Goal: Task Accomplishment & Management: Complete application form

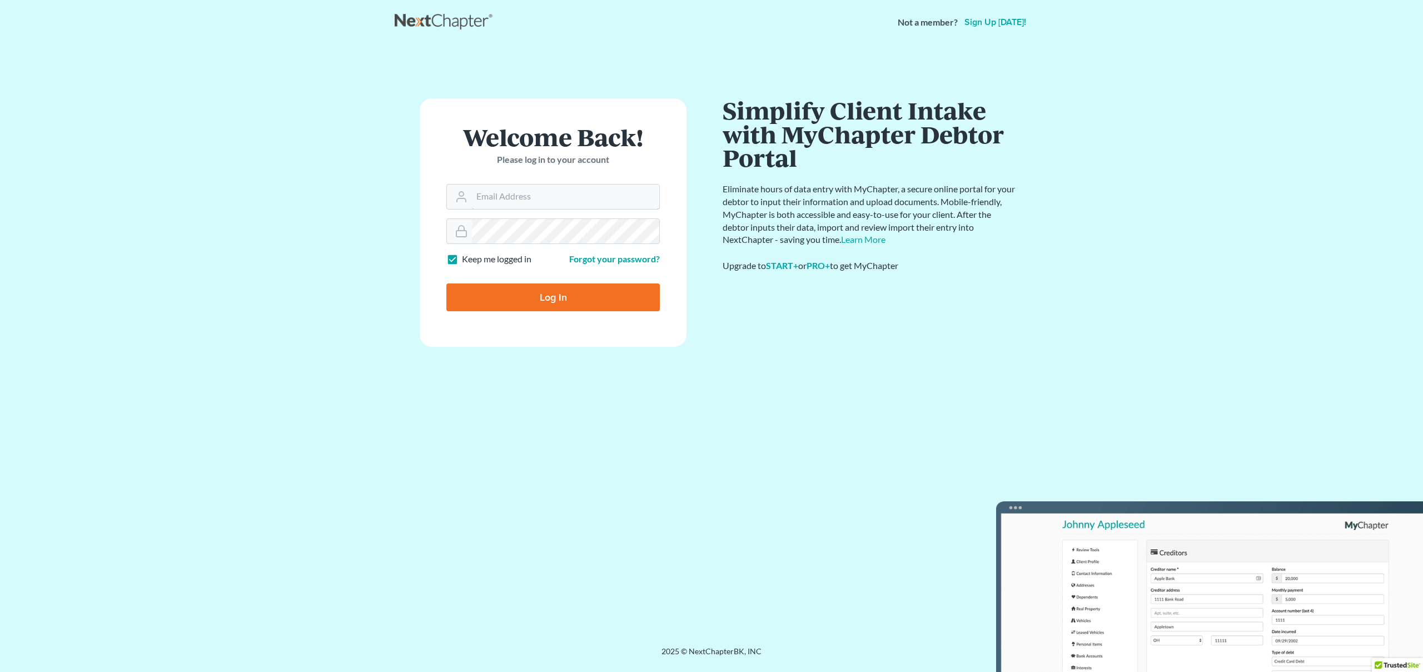
type input "rjp@dimentfirm.com"
click at [591, 297] on input "Log In" at bounding box center [552, 298] width 213 height 28
type input "Thinking..."
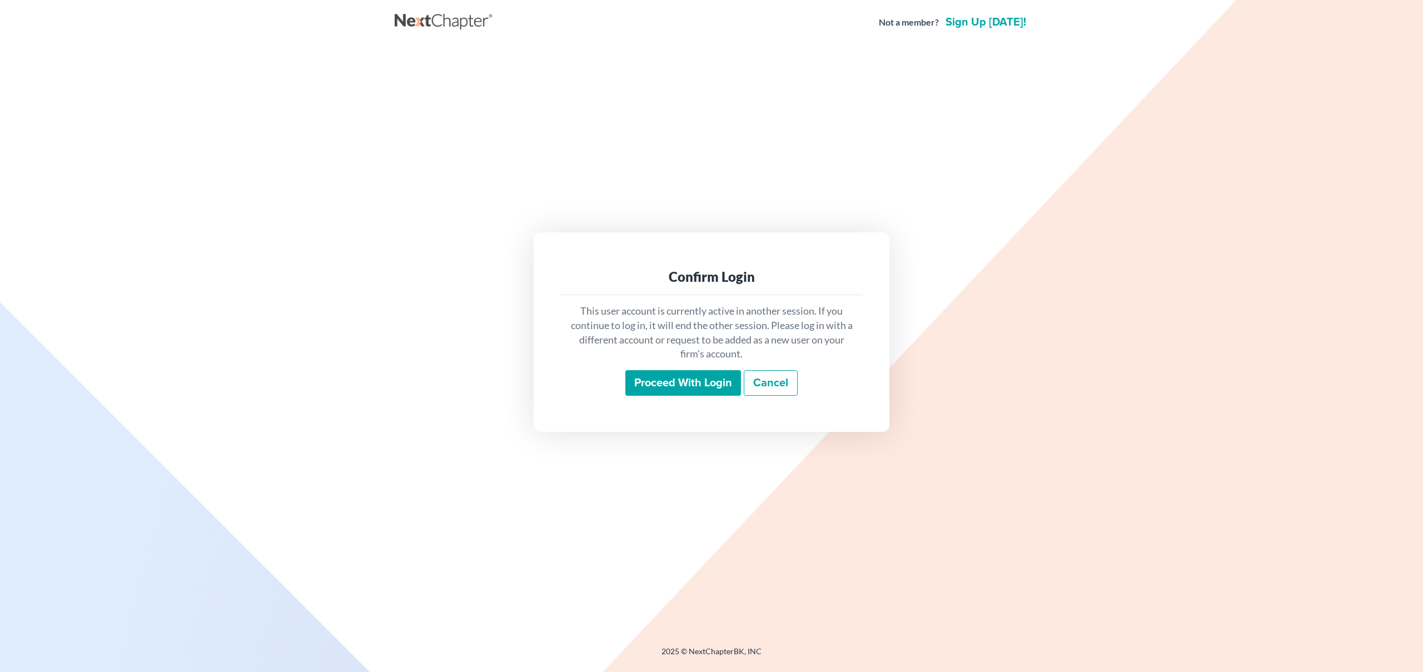
click at [669, 380] on input "Proceed with login" at bounding box center [683, 383] width 116 height 26
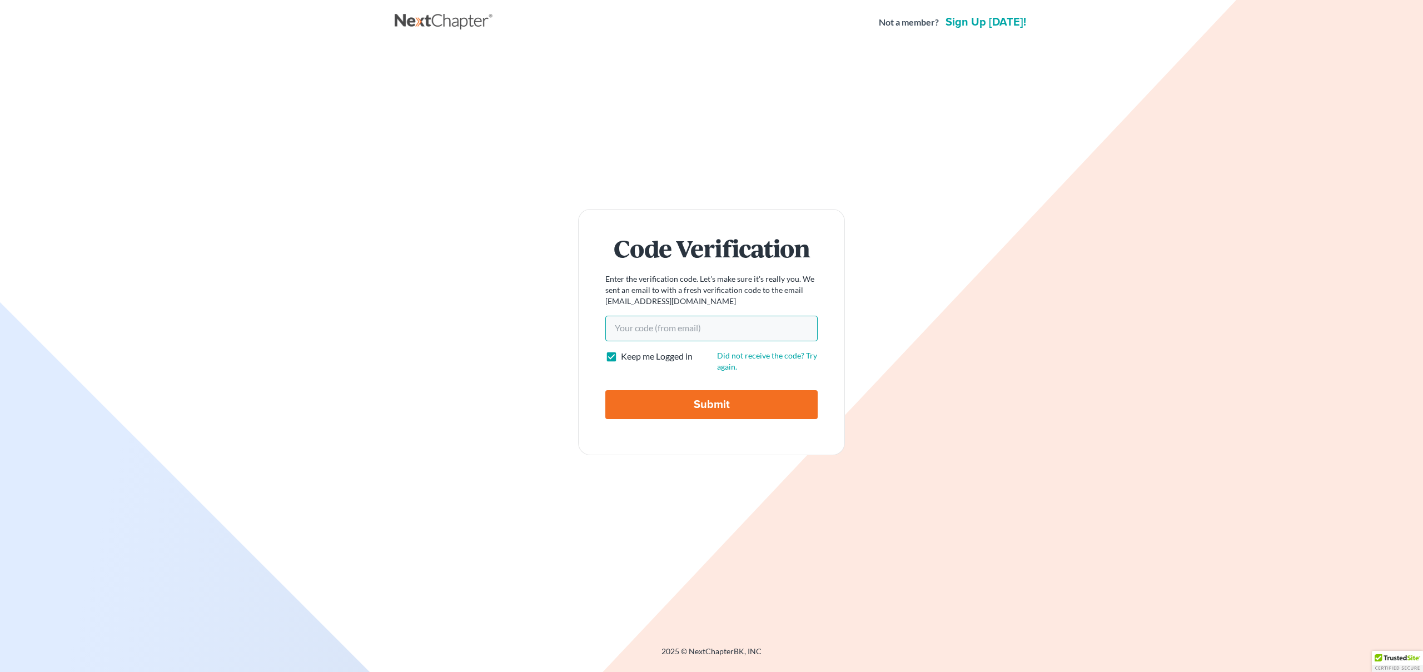
click at [636, 322] on input "Your code(from email)" at bounding box center [711, 329] width 212 height 26
paste input "f5c289"
type input "f5c289"
click at [694, 410] on input "Submit" at bounding box center [711, 404] width 212 height 29
type input "Thinking..."
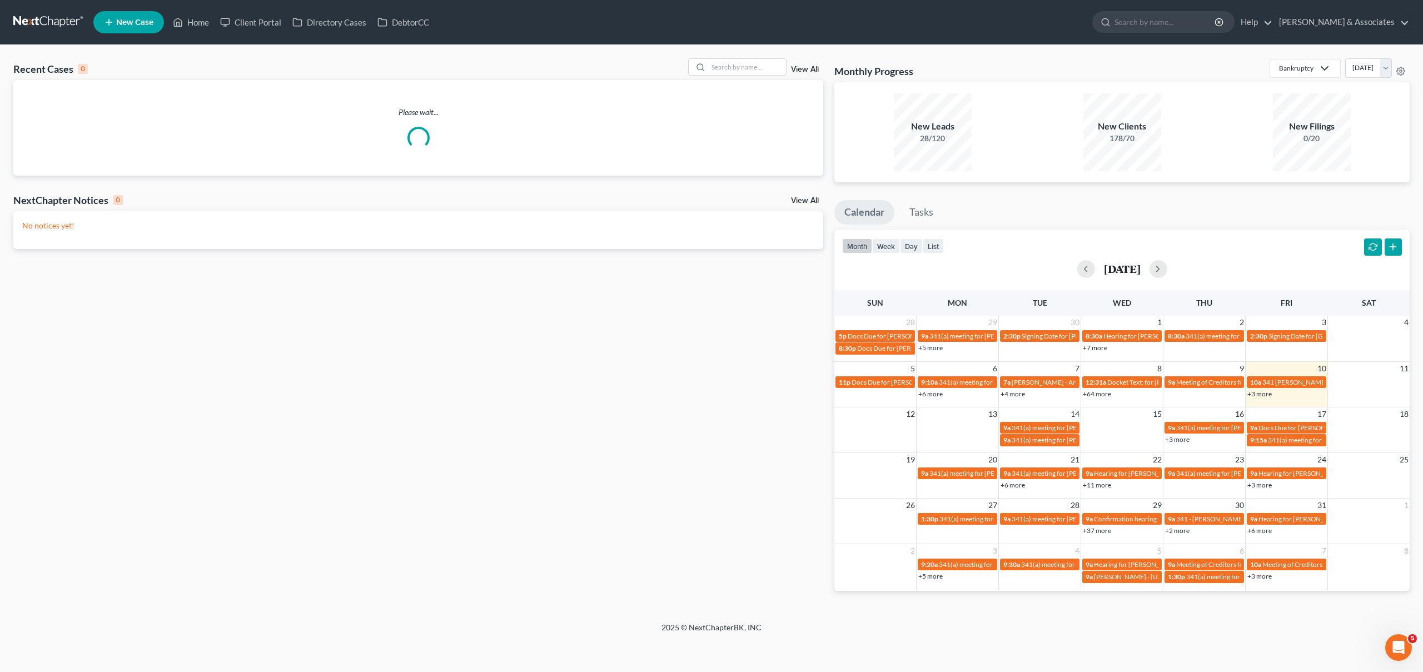
click at [141, 21] on span "New Case" at bounding box center [134, 22] width 37 height 8
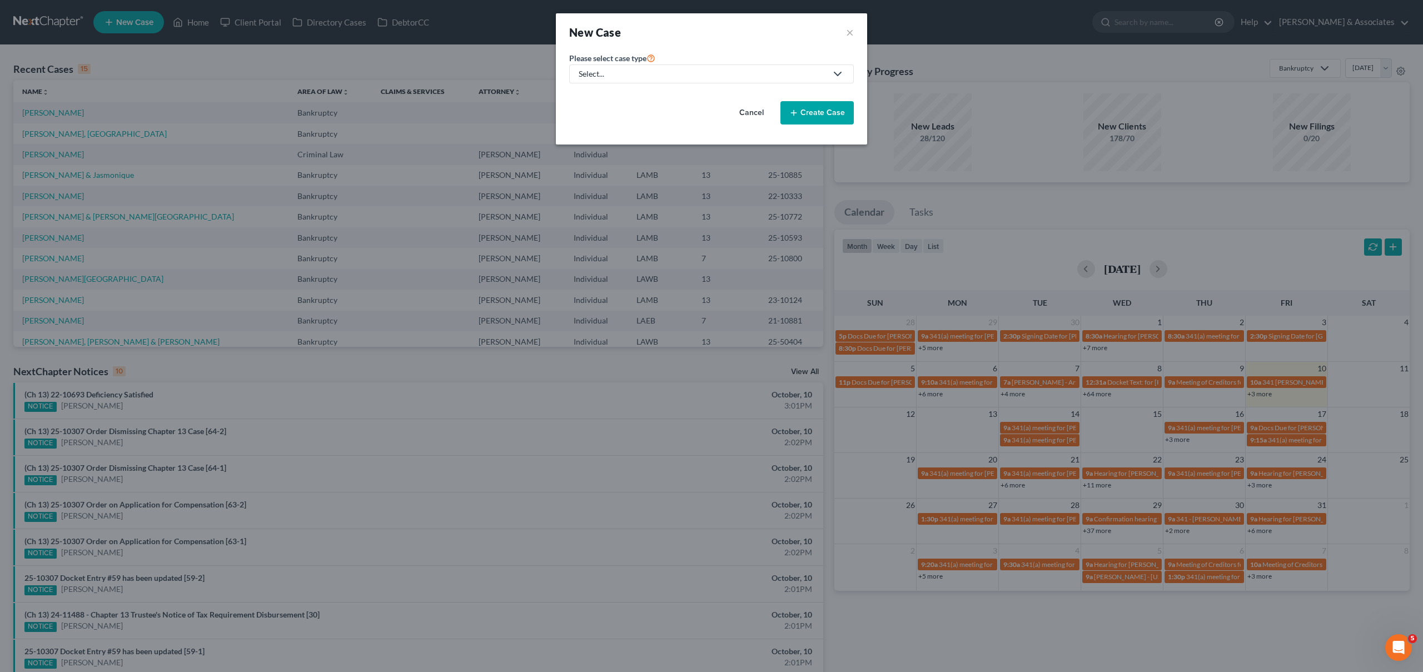
click at [715, 72] on div "Select..." at bounding box center [703, 73] width 248 height 11
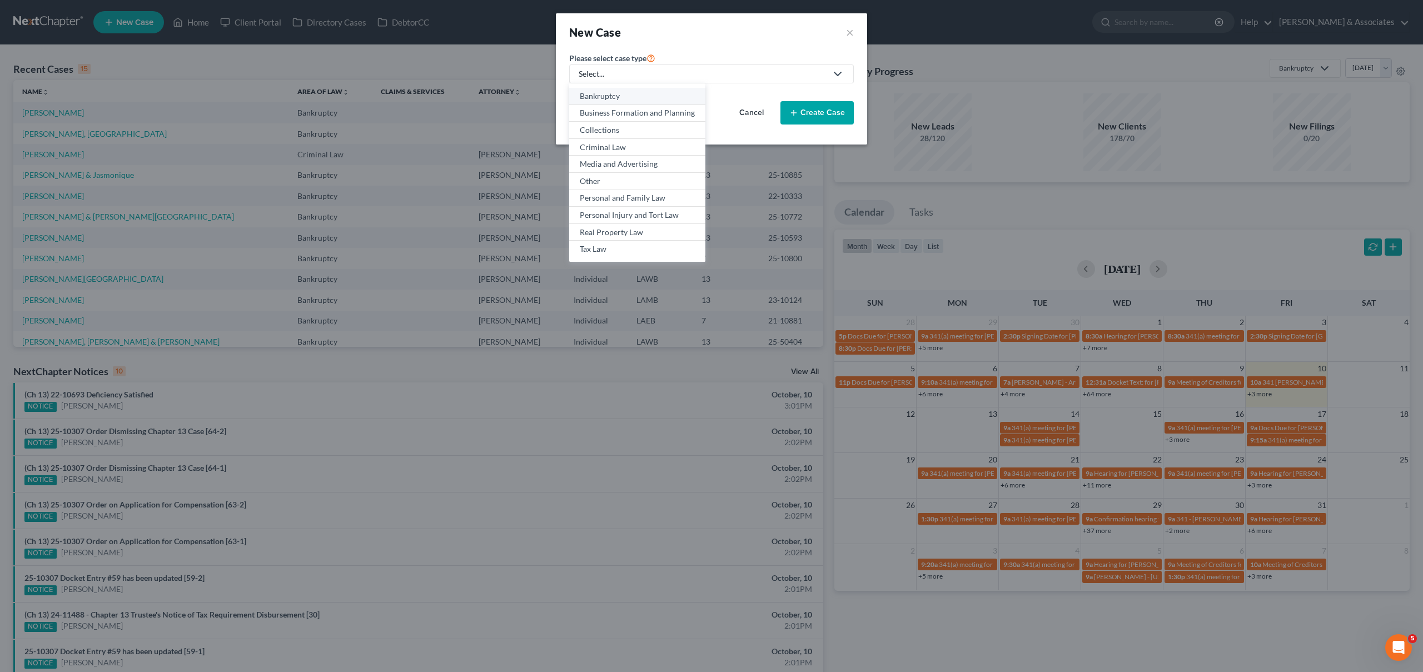
click at [625, 101] on div "Bankruptcy" at bounding box center [637, 96] width 115 height 11
select select "35"
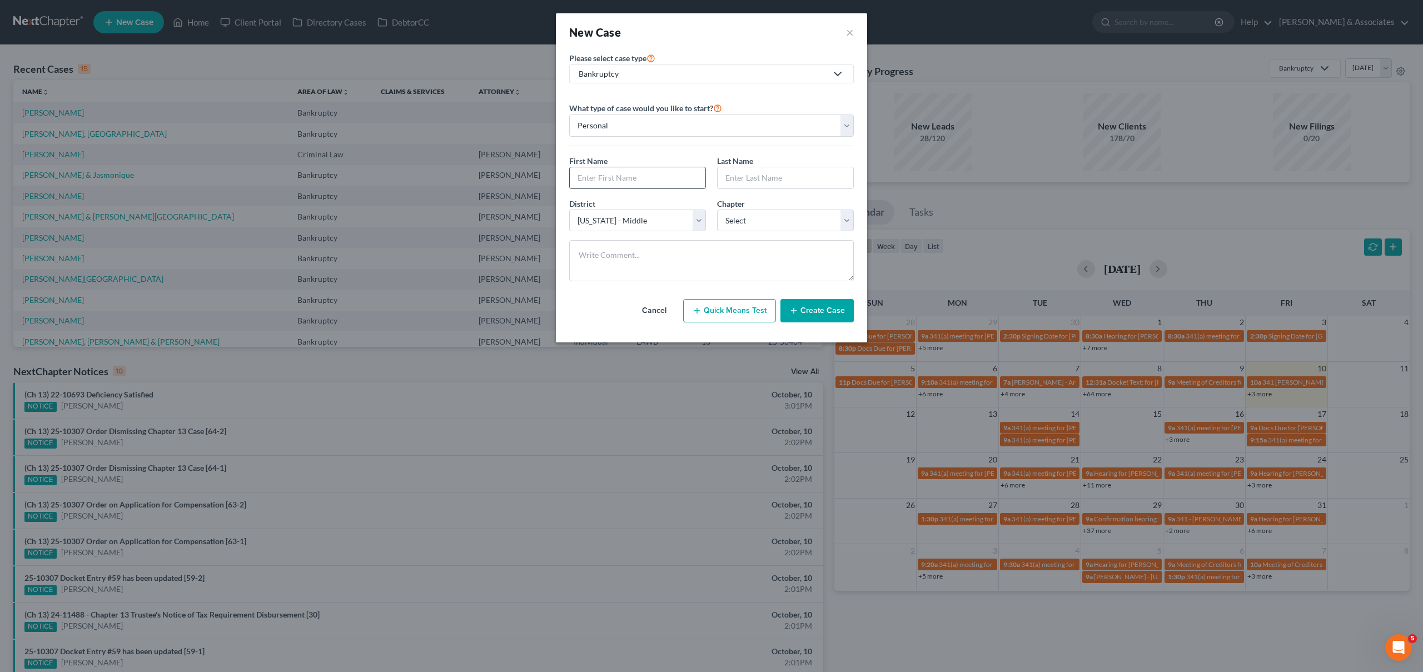
click at [631, 175] on input "text" at bounding box center [638, 177] width 136 height 21
type input "R"
type input "Tori & Antonio"
type input "[PERSON_NAME]"
select select "3"
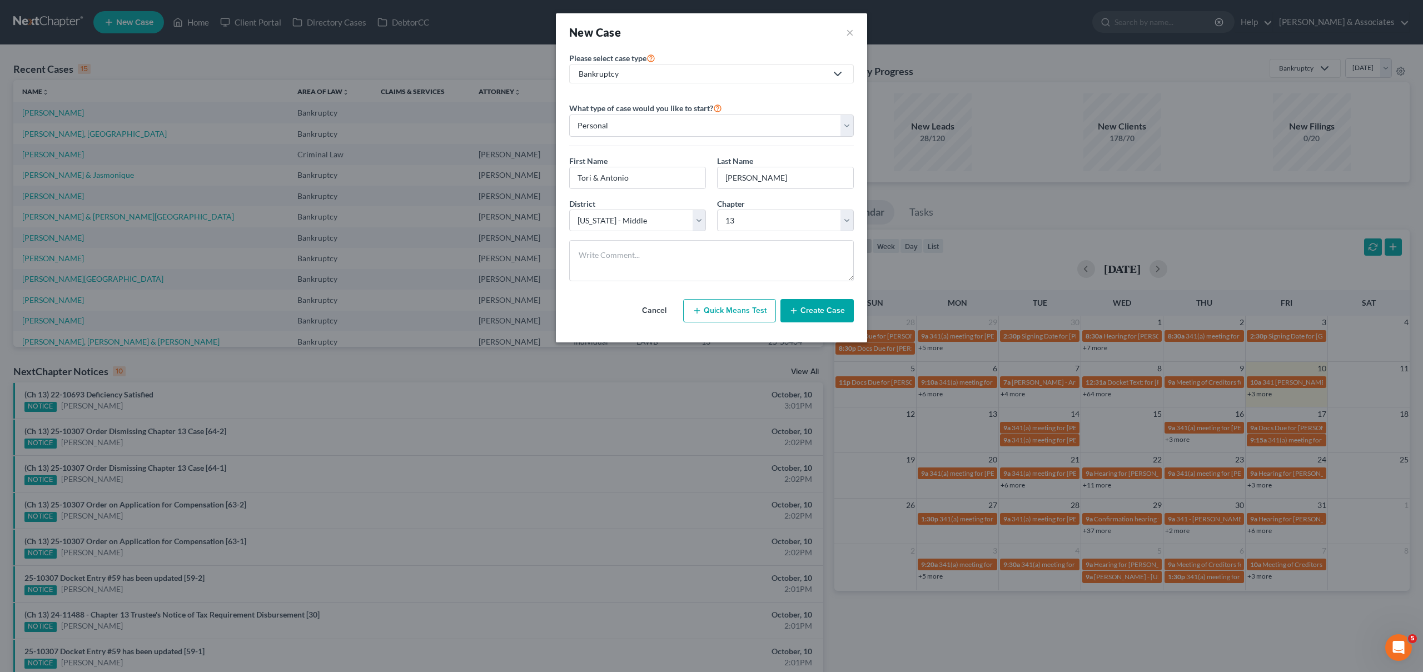
click at [814, 309] on button "Create Case" at bounding box center [817, 310] width 73 height 23
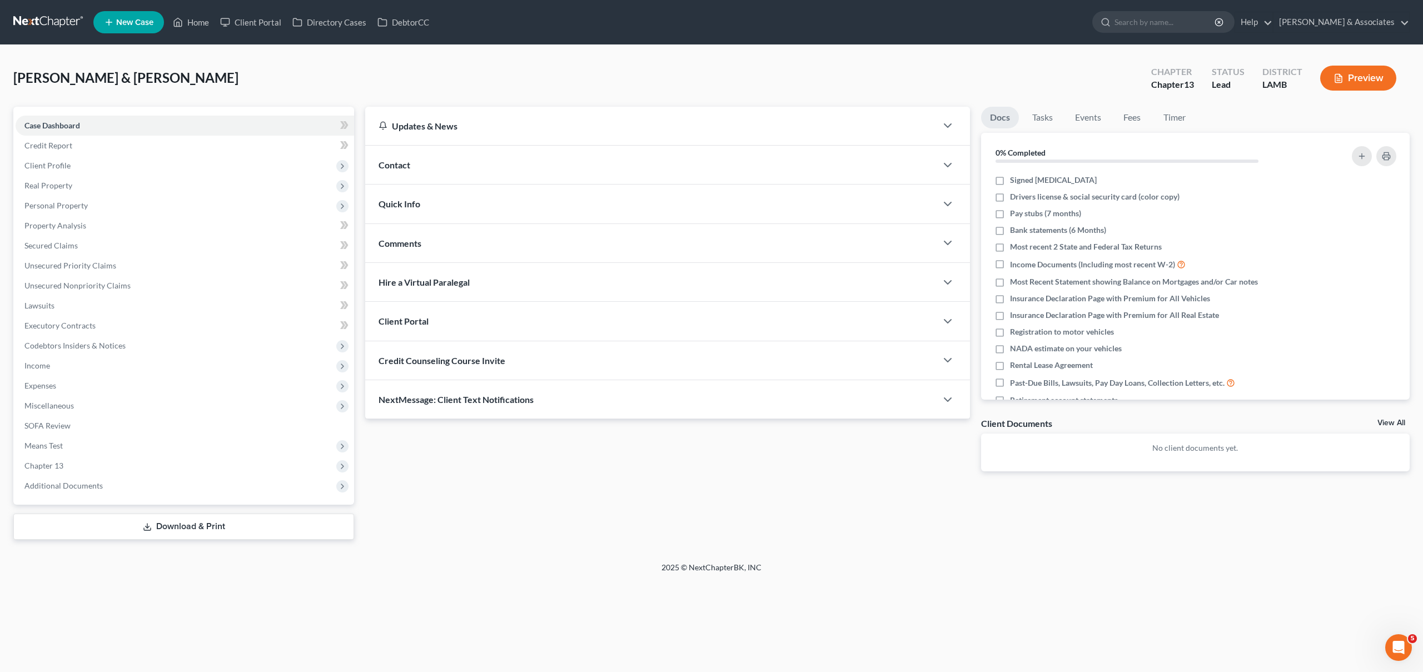
click at [799, 162] on div "Contact" at bounding box center [650, 165] width 571 height 38
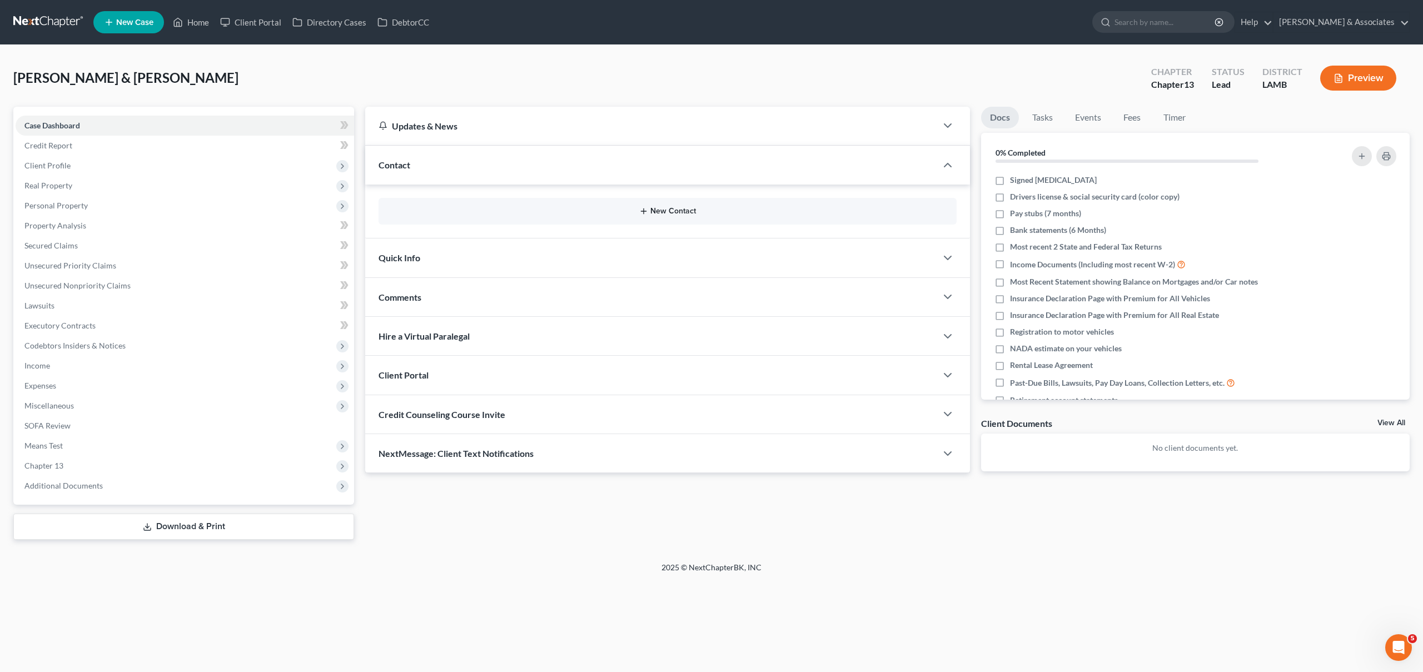
click at [678, 212] on button "New Contact" at bounding box center [667, 211] width 560 height 9
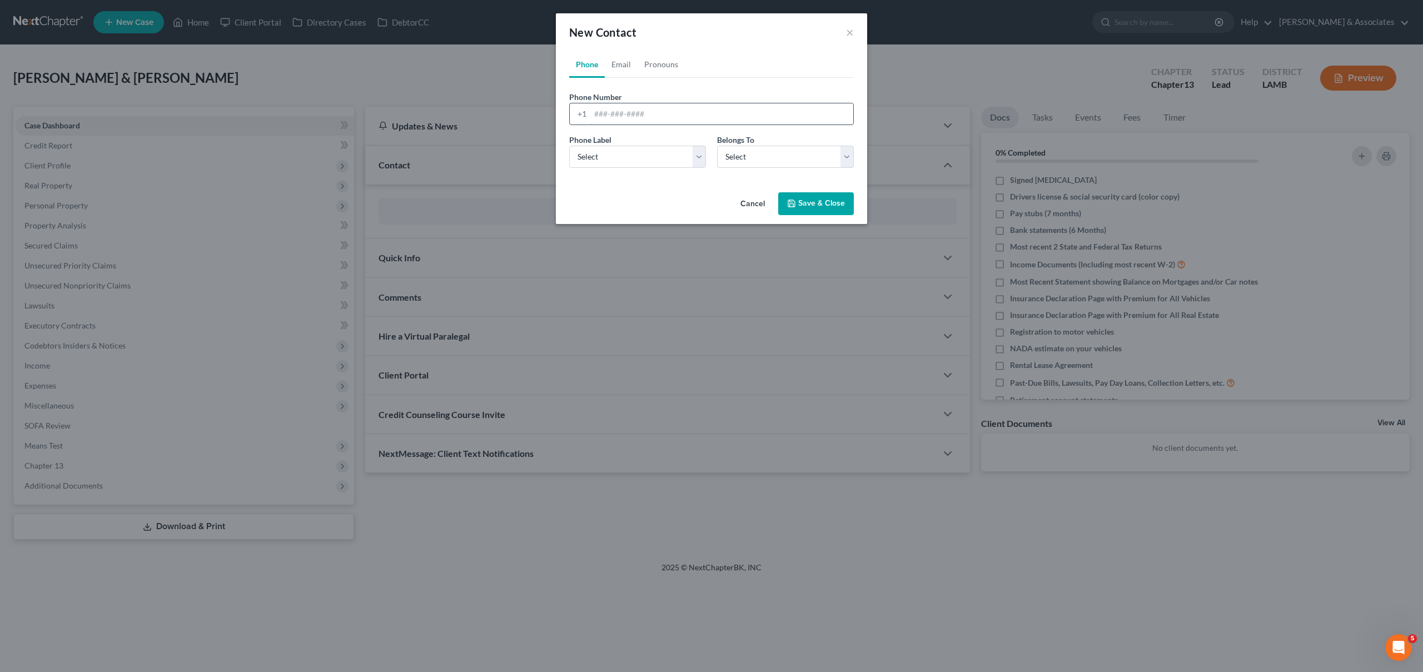
click at [644, 115] on input "tel" at bounding box center [721, 113] width 263 height 21
paste input "[PHONE_NUMBER]"
type input "[PHONE_NUMBER]"
click at [603, 161] on select "Select Mobile Home Work Other" at bounding box center [637, 157] width 137 height 22
select select "0"
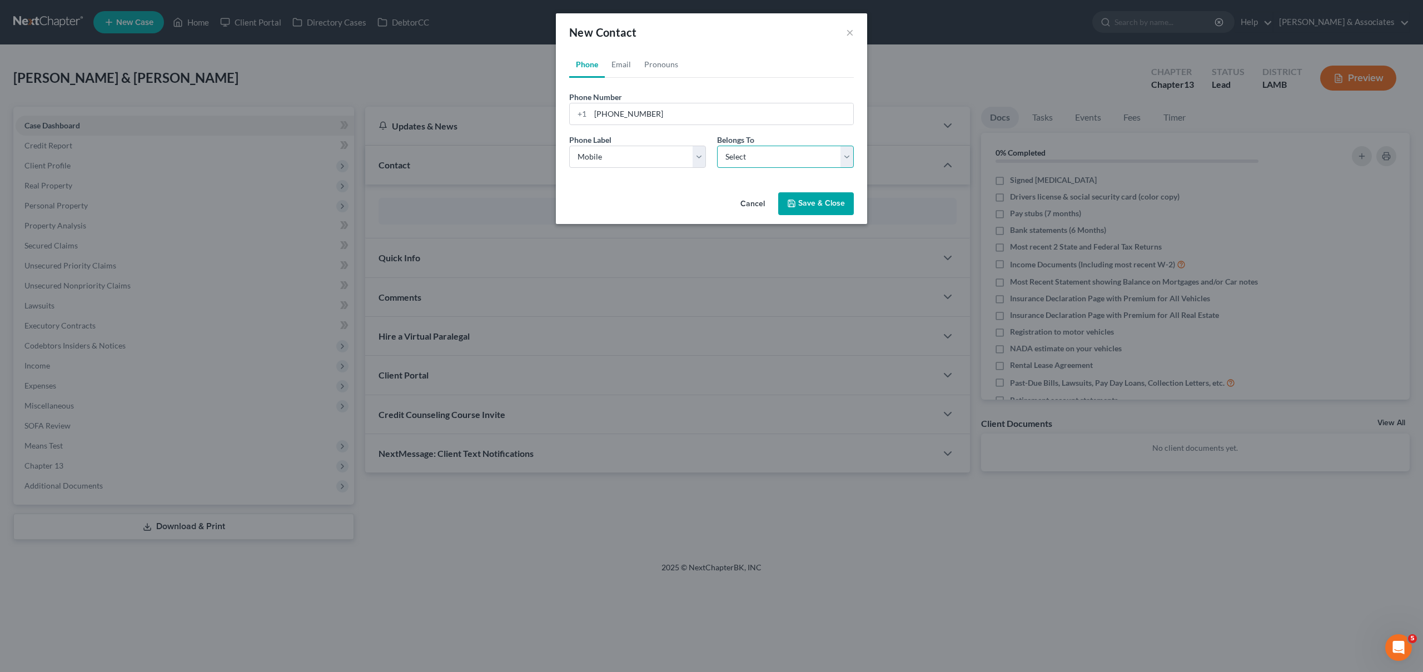
click at [752, 161] on select "Select Client Other" at bounding box center [785, 157] width 137 height 22
select select "0"
click at [617, 62] on link "Email" at bounding box center [621, 64] width 33 height 27
click at [630, 118] on input "email" at bounding box center [721, 113] width 263 height 21
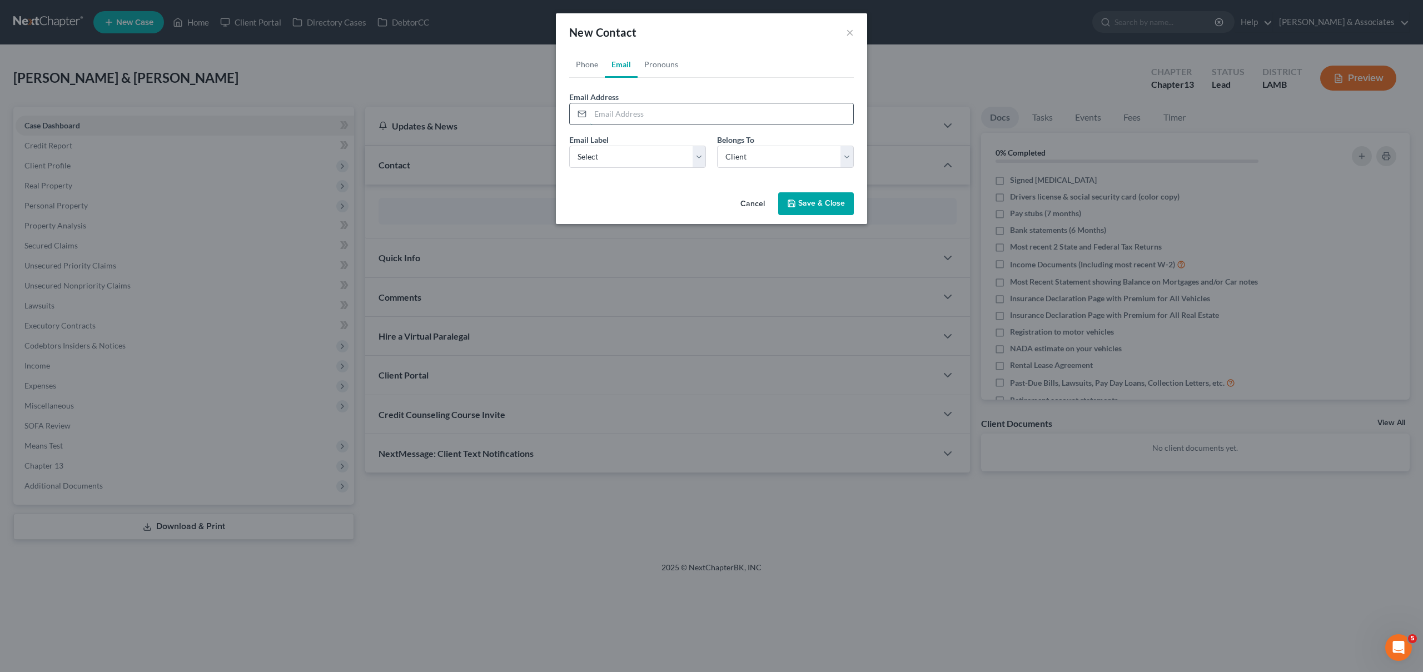
paste input "[EMAIL_ADDRESS][DOMAIN_NAME]"
type input "[EMAIL_ADDRESS][DOMAIN_NAME]"
click at [654, 156] on select "Select Home Work Other" at bounding box center [637, 157] width 137 height 22
select select "0"
click at [757, 159] on select "Select Client Other" at bounding box center [785, 157] width 137 height 22
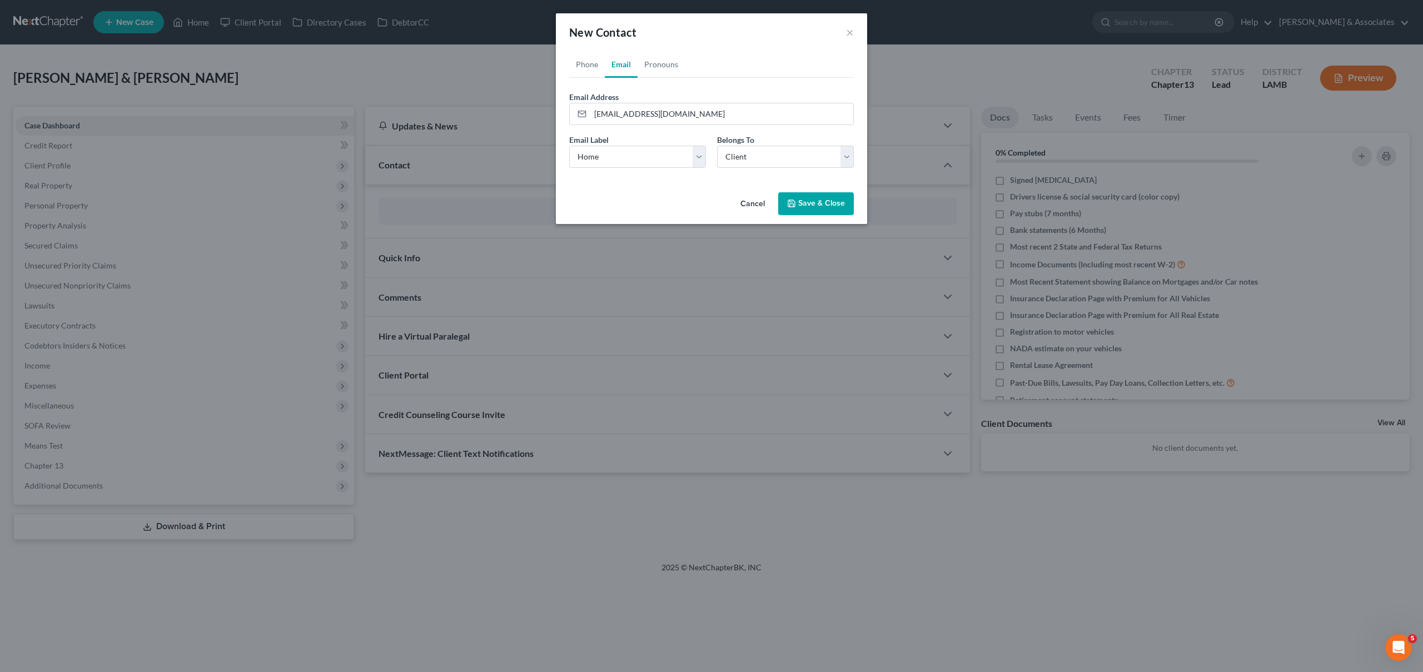
click at [816, 208] on button "Save & Close" at bounding box center [816, 203] width 76 height 23
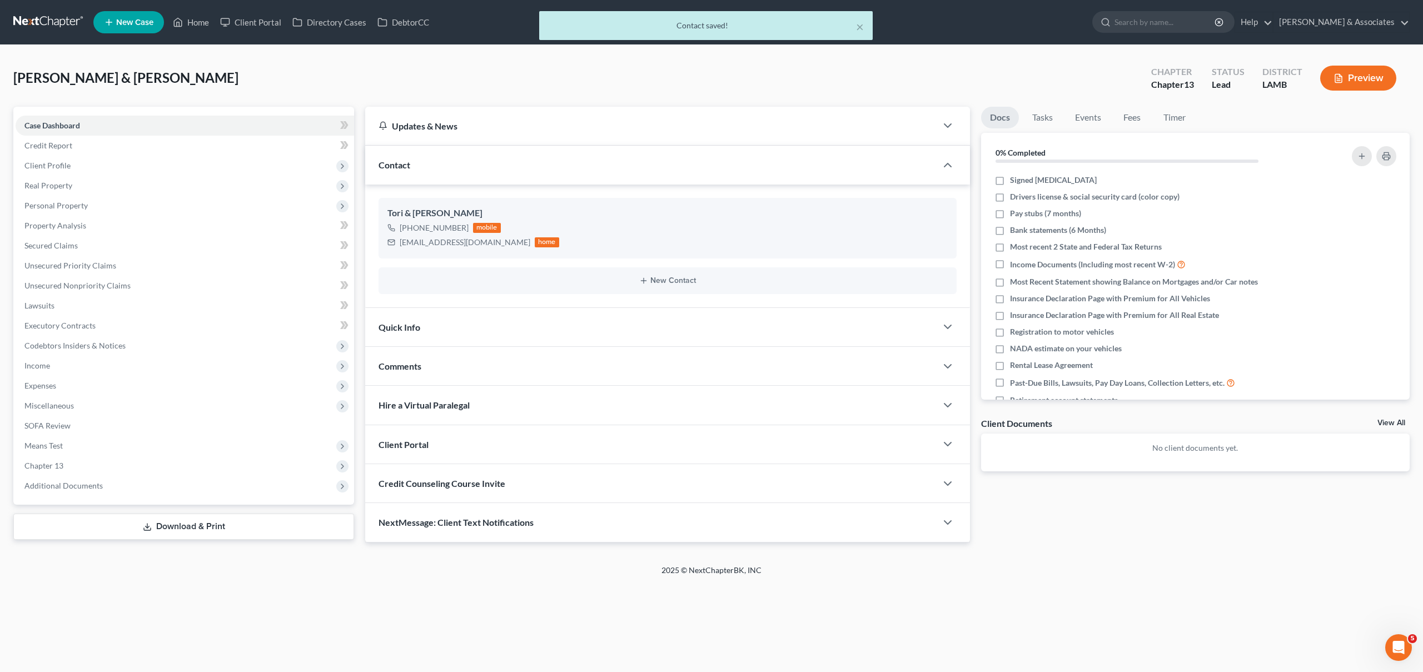
click at [530, 365] on div "Comments" at bounding box center [650, 366] width 571 height 38
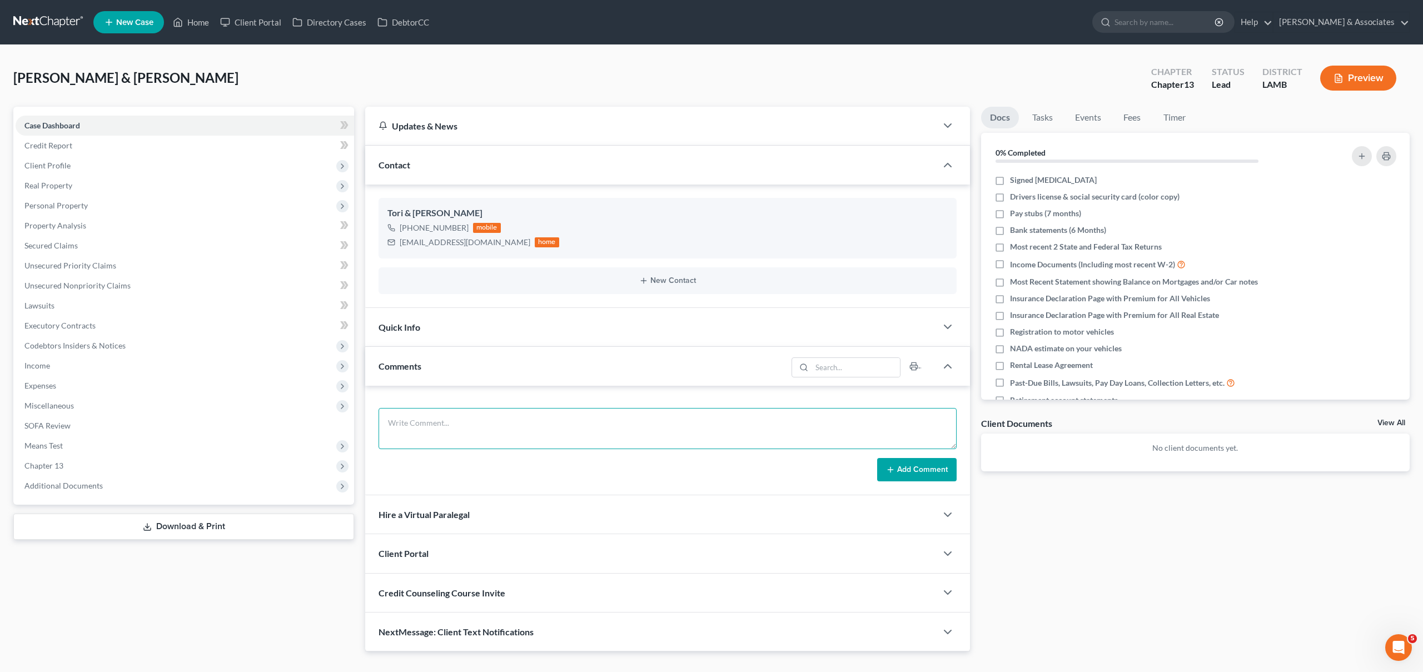
click at [505, 424] on textarea at bounding box center [668, 428] width 578 height 41
paste textarea "Did eval with Tori, 58000 in Tax Debt 81000 in Vehicles one of which she is not…"
type textarea "Did eval with Tori, 58000 in Tax Debt 81000 in Vehicles one of which she is not…"
click at [920, 465] on button "Add Comment" at bounding box center [916, 469] width 79 height 23
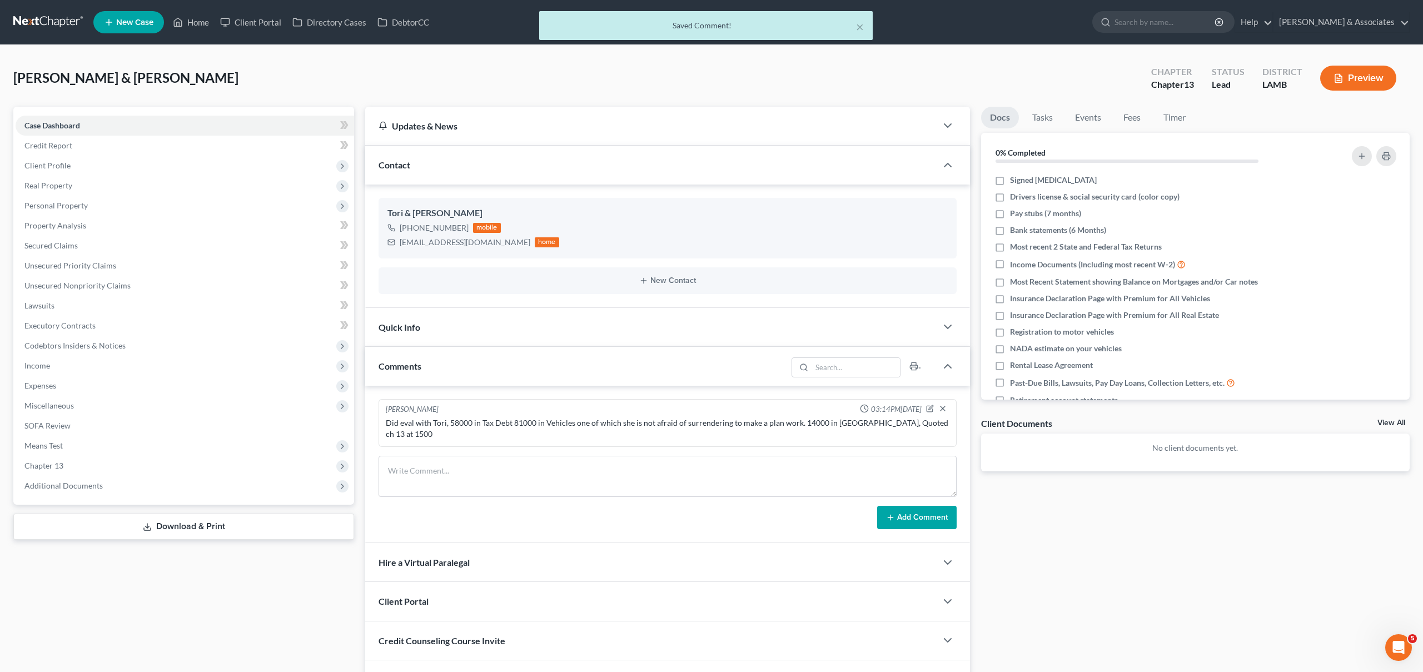
click at [1386, 421] on link "View All" at bounding box center [1392, 423] width 28 height 8
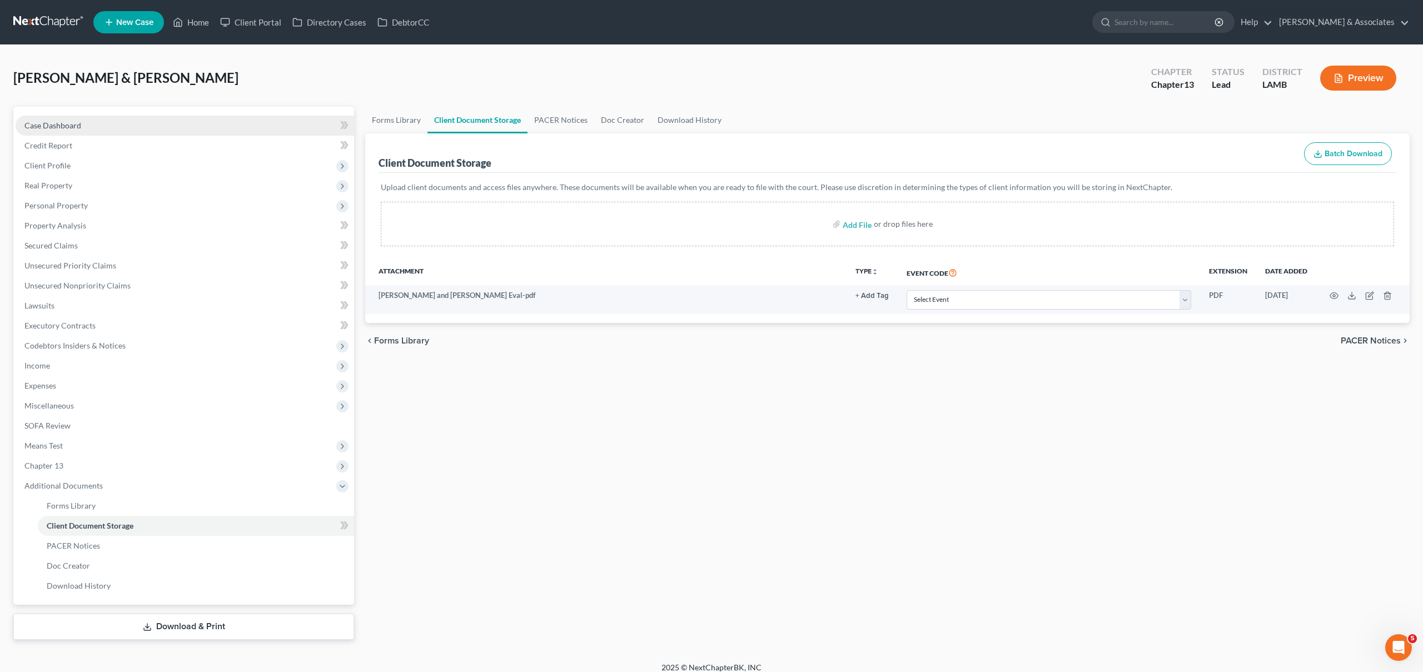
click at [84, 122] on link "Case Dashboard" at bounding box center [185, 126] width 339 height 20
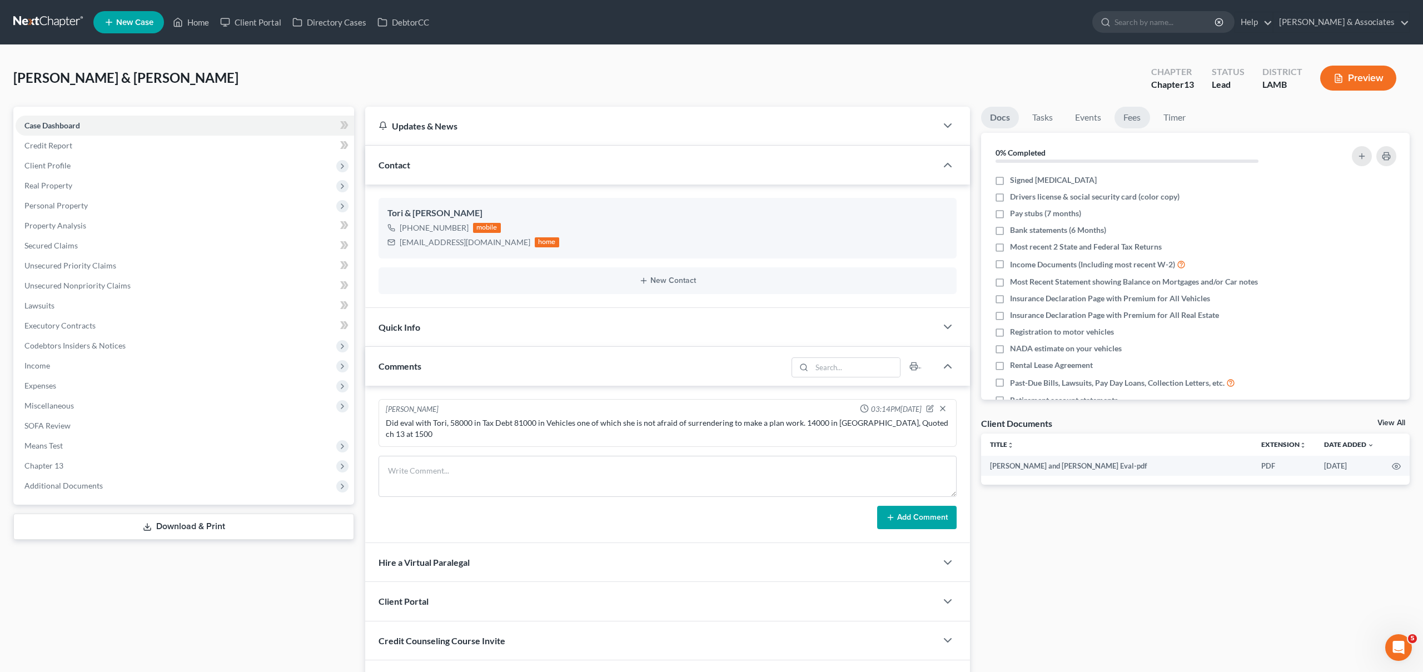
click at [1133, 114] on link "Fees" at bounding box center [1133, 118] width 36 height 22
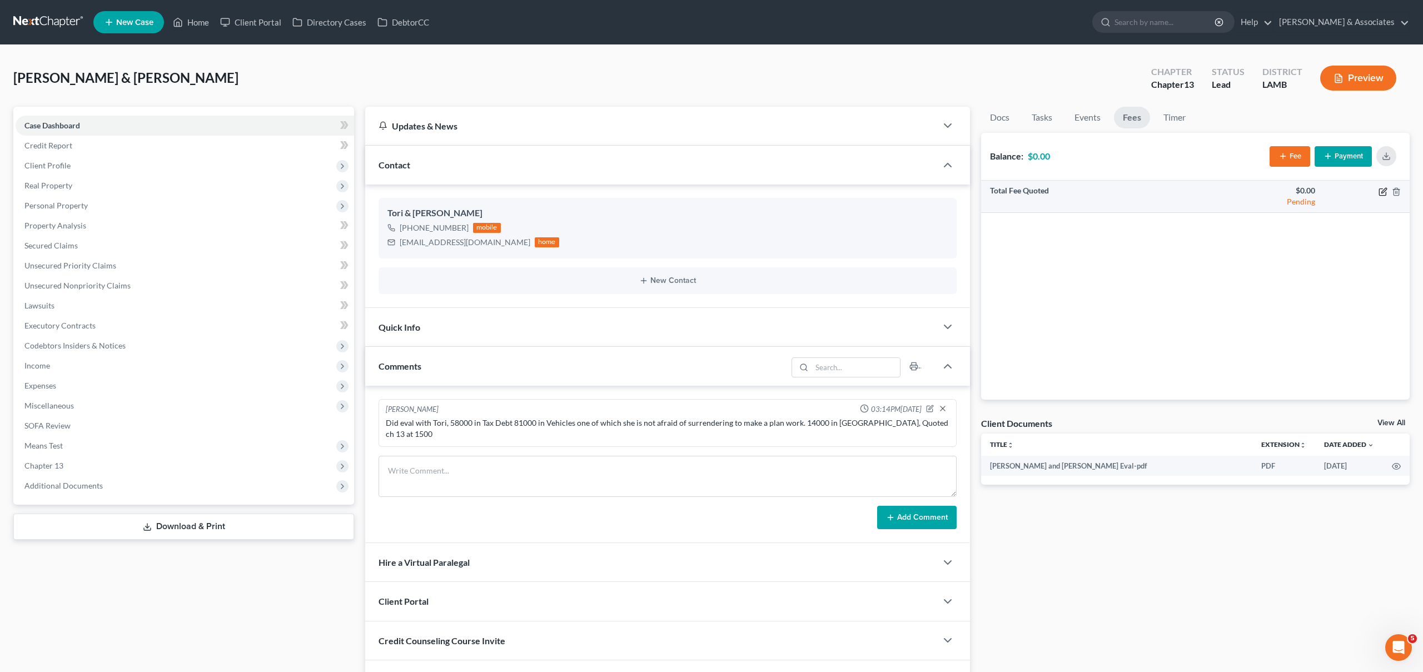
click at [1384, 188] on icon "button" at bounding box center [1383, 190] width 5 height 5
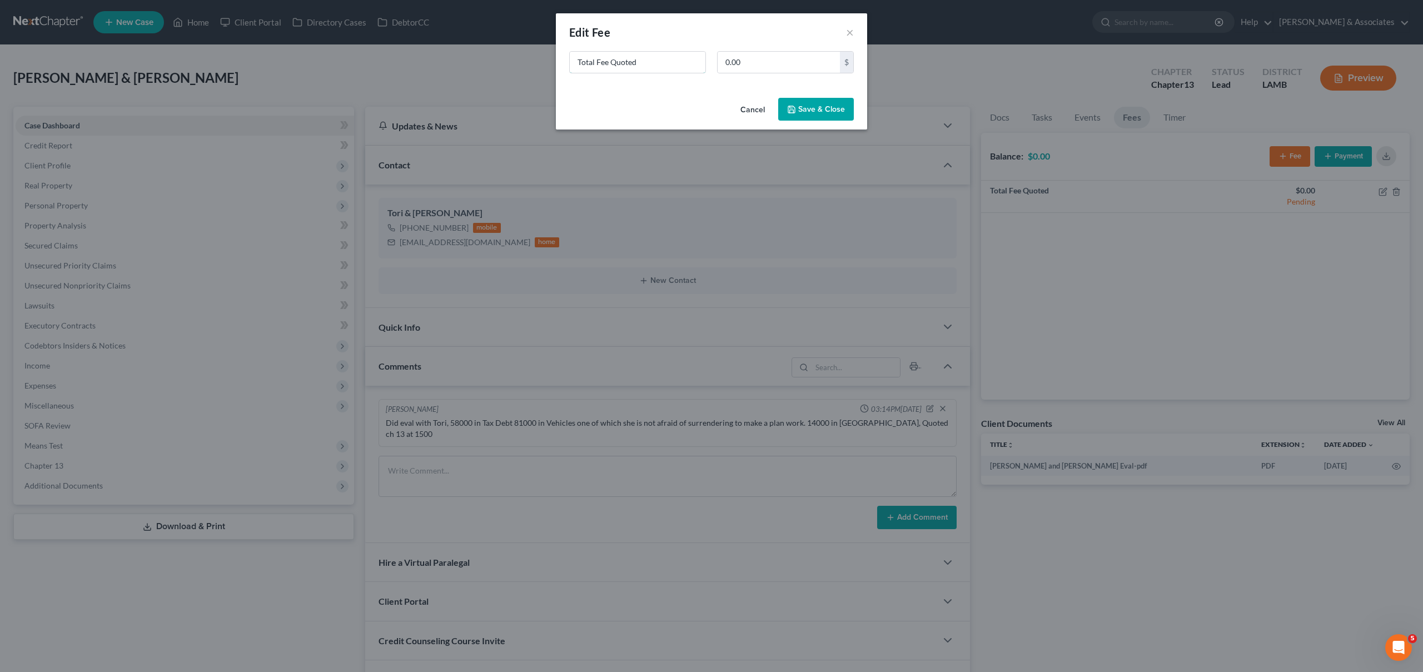
drag, startPoint x: 667, startPoint y: 63, endPoint x: 511, endPoint y: 46, distance: 156.5
click at [511, 46] on div "New Fee Edit Fee × Total Fee Quoted 0.00 $ Cancel Save & Close" at bounding box center [711, 336] width 1423 height 672
type input "ch 13"
type input "1,500"
click at [809, 103] on button "Save & Close" at bounding box center [816, 109] width 76 height 23
